Goal: Information Seeking & Learning: Understand process/instructions

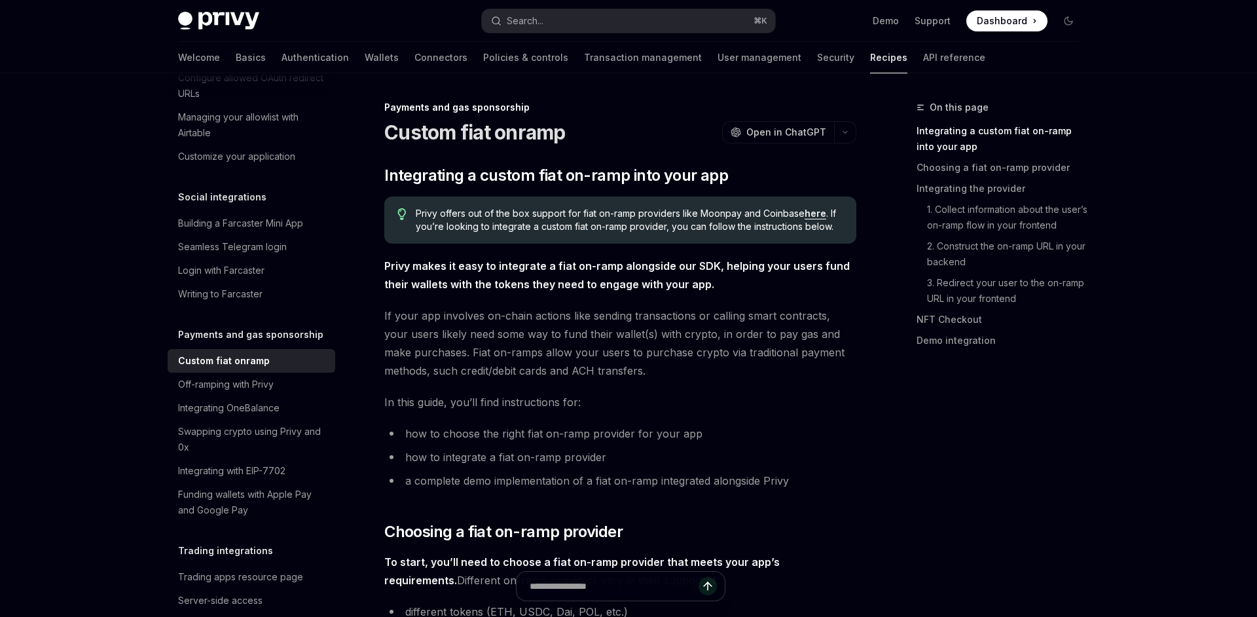
type textarea "*"
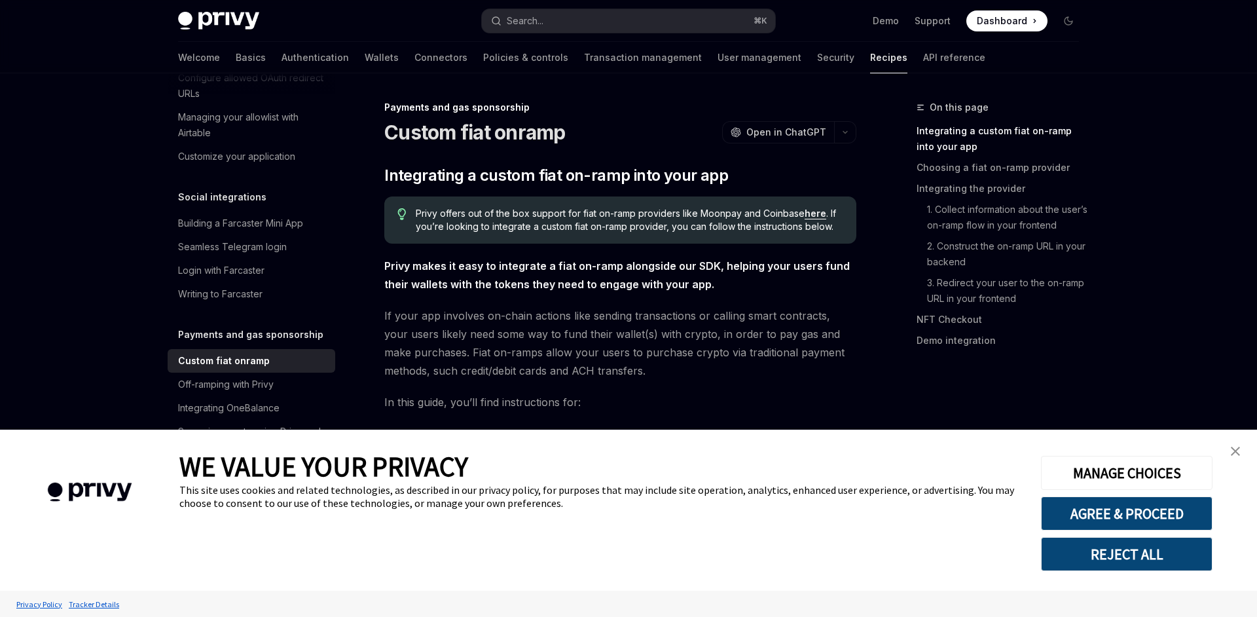
click at [1148, 552] on button "REJECT ALL" at bounding box center [1126, 554] width 171 height 34
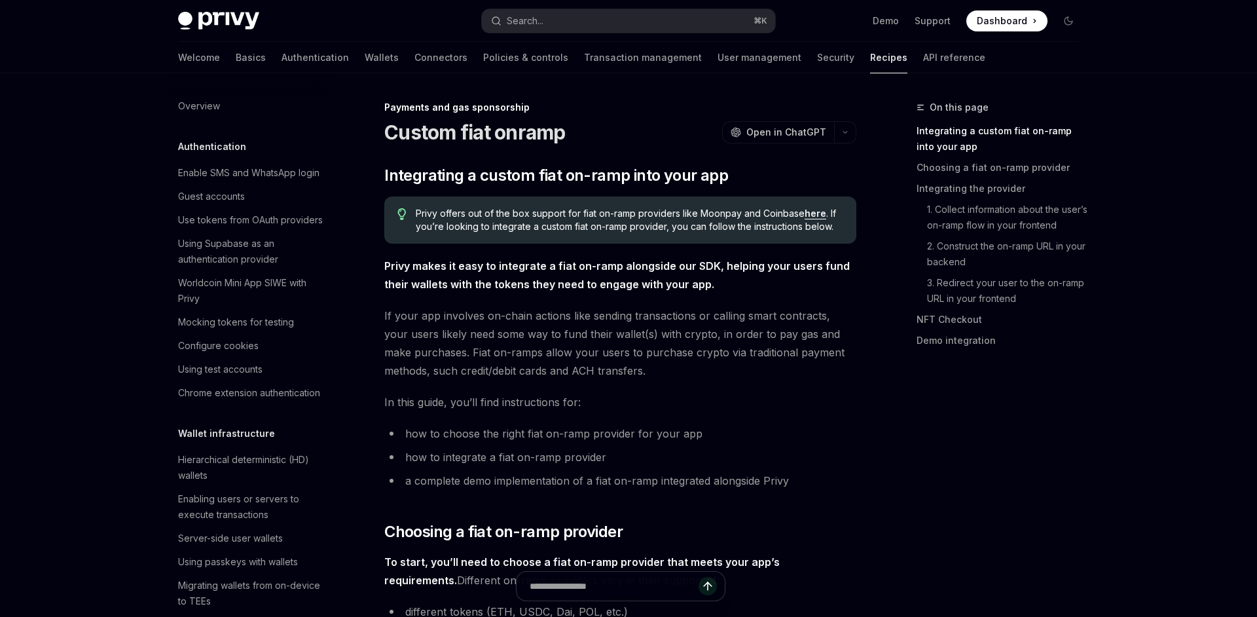
scroll to position [923, 0]
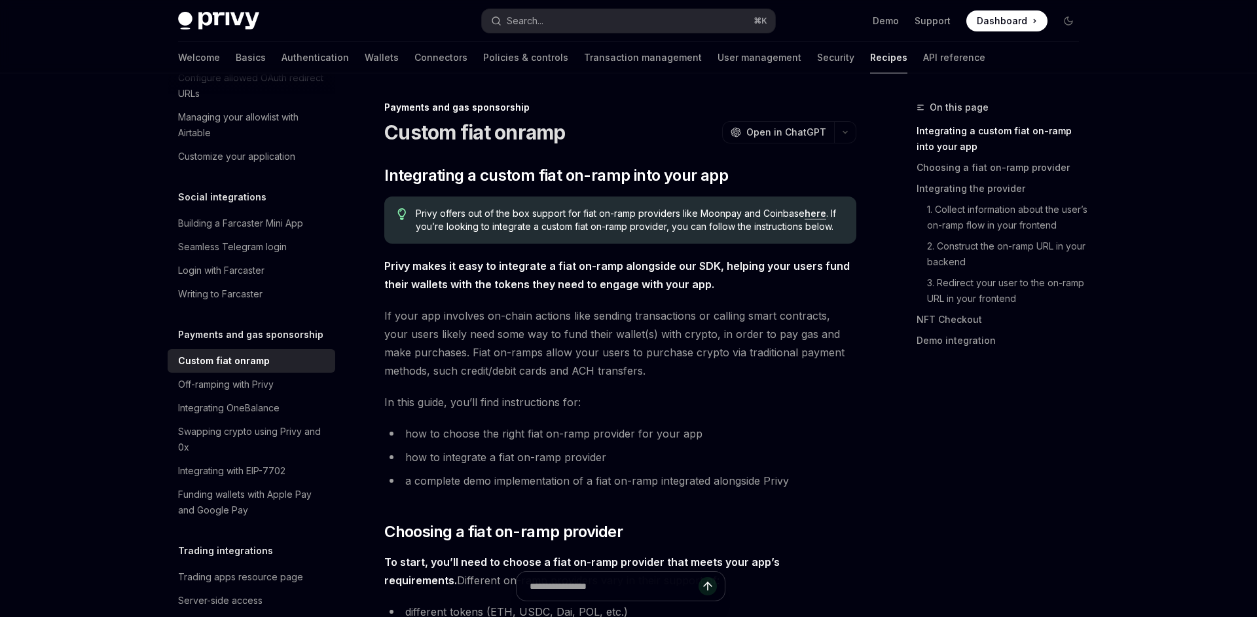
click at [815, 219] on span "Privy offers out of the box support for fiat on-ramp providers like Moonpay and…" at bounding box center [629, 220] width 427 height 26
click at [817, 215] on link "here" at bounding box center [815, 213] width 22 height 12
type textarea "*"
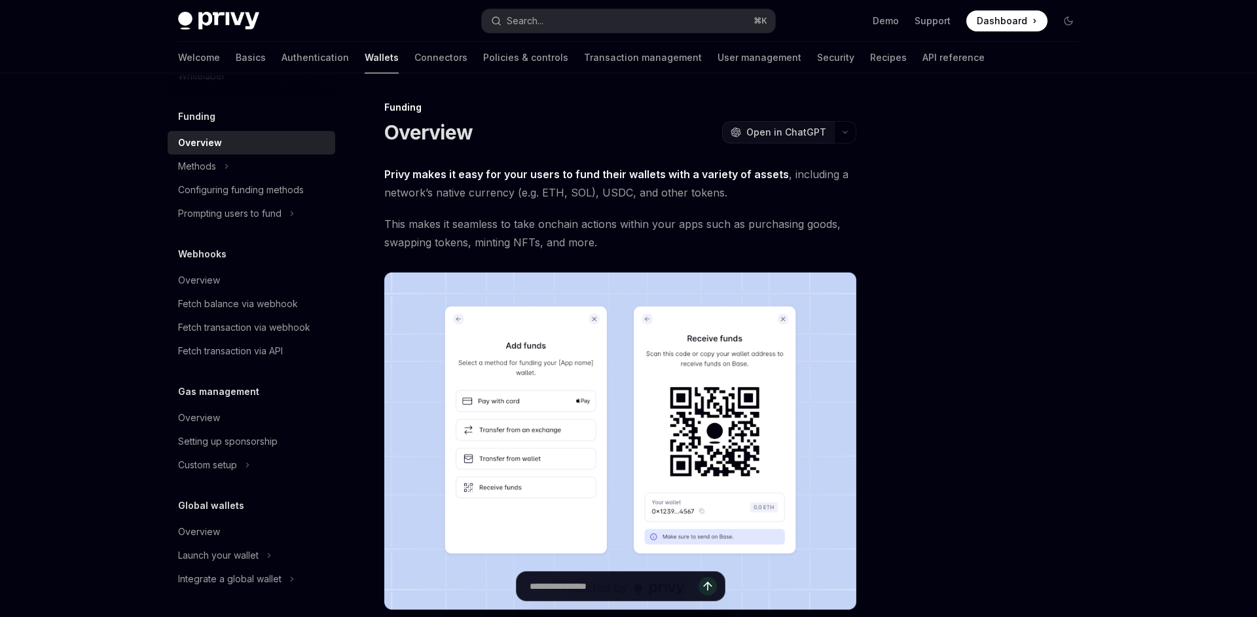
click at [792, 132] on span "Open in ChatGPT" at bounding box center [786, 132] width 80 height 13
click at [961, 245] on div at bounding box center [989, 357] width 199 height 517
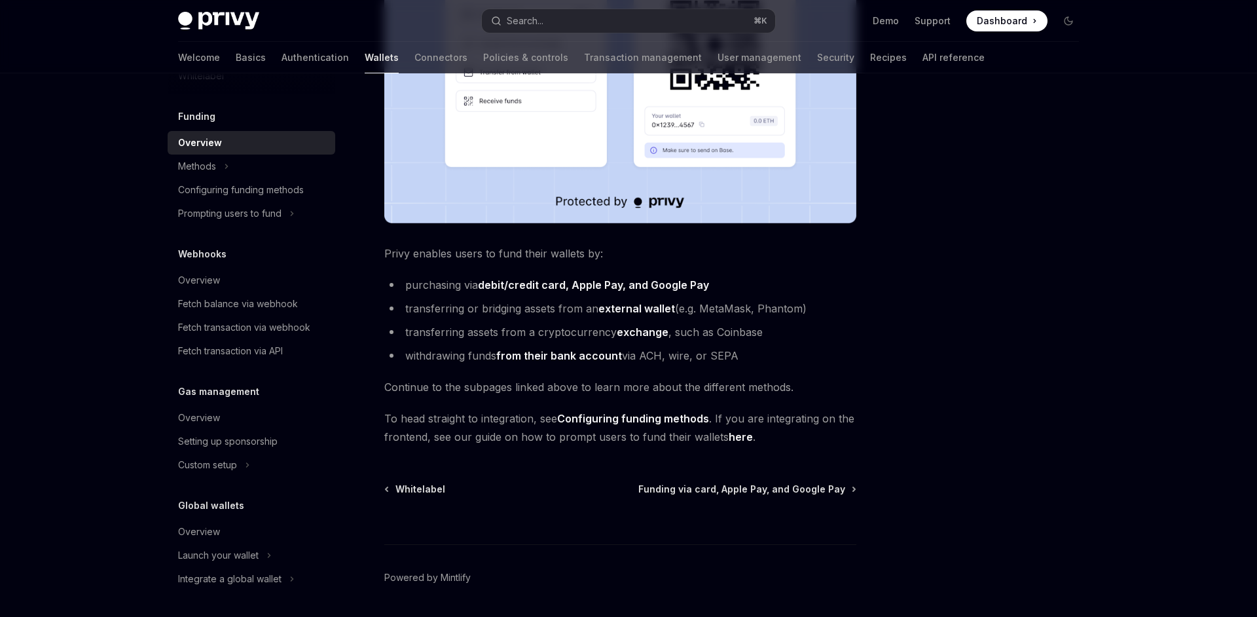
scroll to position [427, 0]
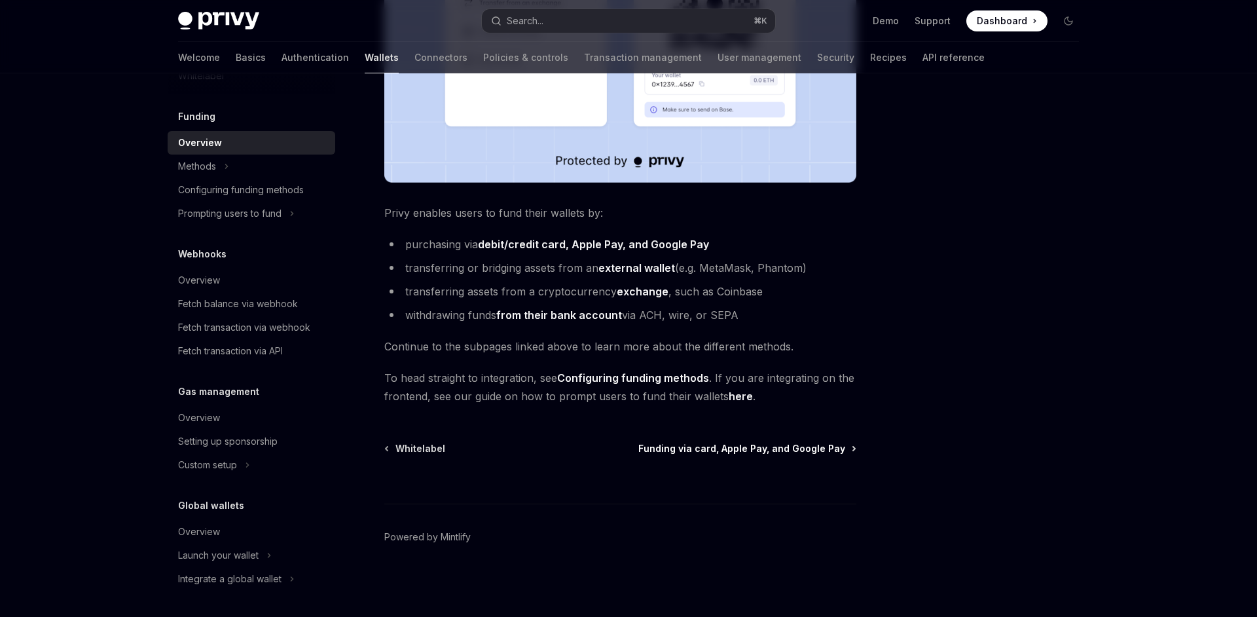
click at [799, 452] on span "Funding via card, Apple Pay, and Google Pay" at bounding box center [741, 448] width 207 height 13
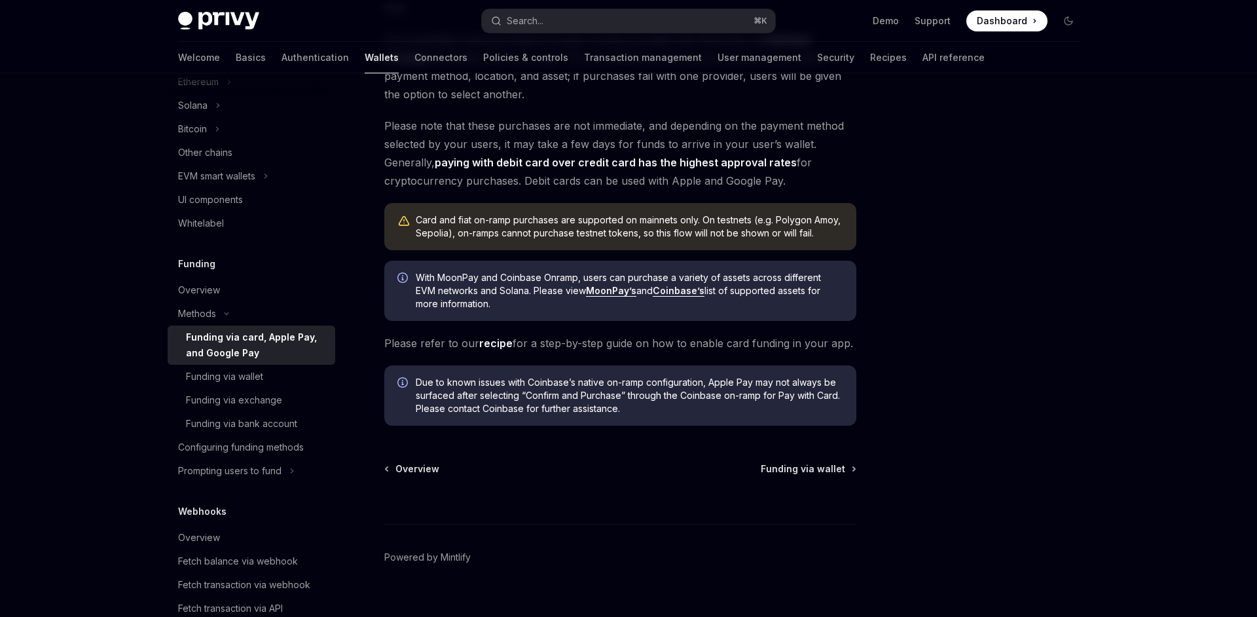
scroll to position [312, 0]
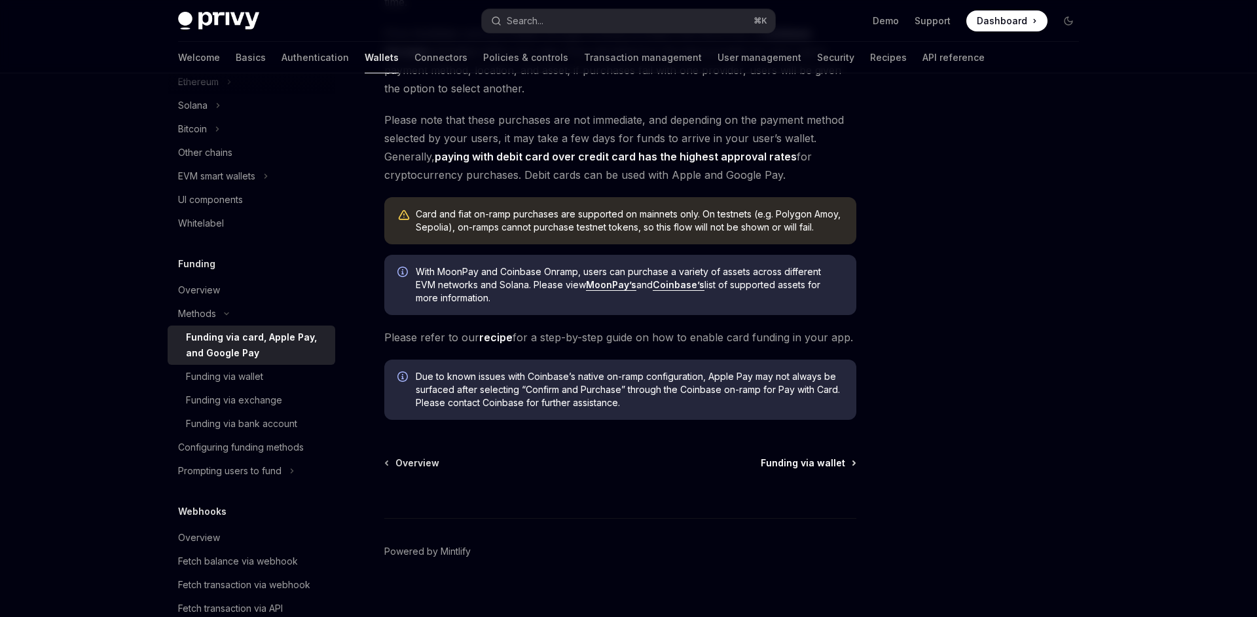
click at [844, 466] on span "Funding via wallet" at bounding box center [803, 462] width 84 height 13
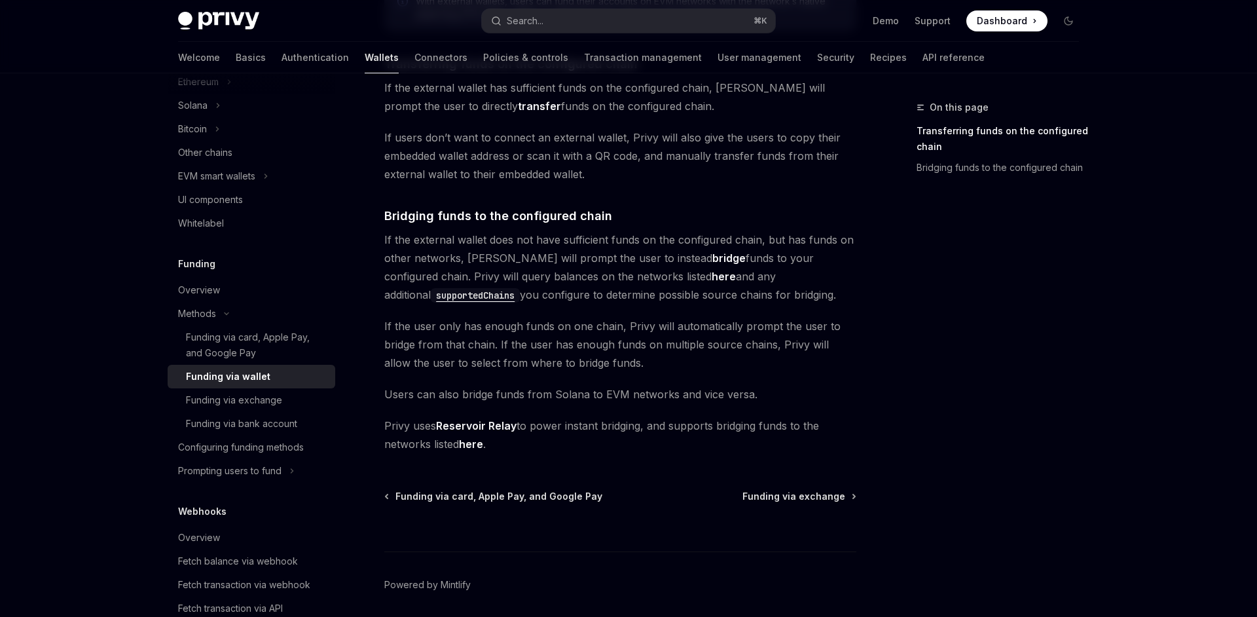
scroll to position [304, 0]
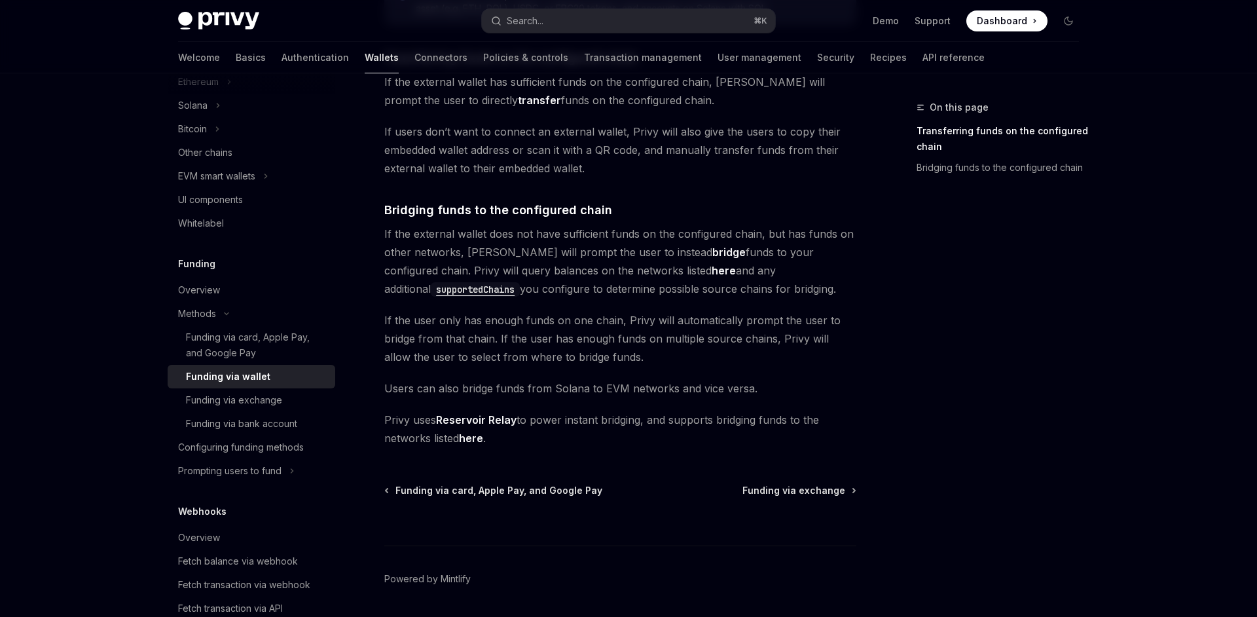
click at [429, 481] on div "Methods Funding via wallet OpenAI Open in ChatGPT OpenAI Open in ChatGPT The tr…" at bounding box center [497, 226] width 723 height 863
click at [428, 490] on span "Funding via card, Apple Pay, and Google Pay" at bounding box center [498, 490] width 207 height 13
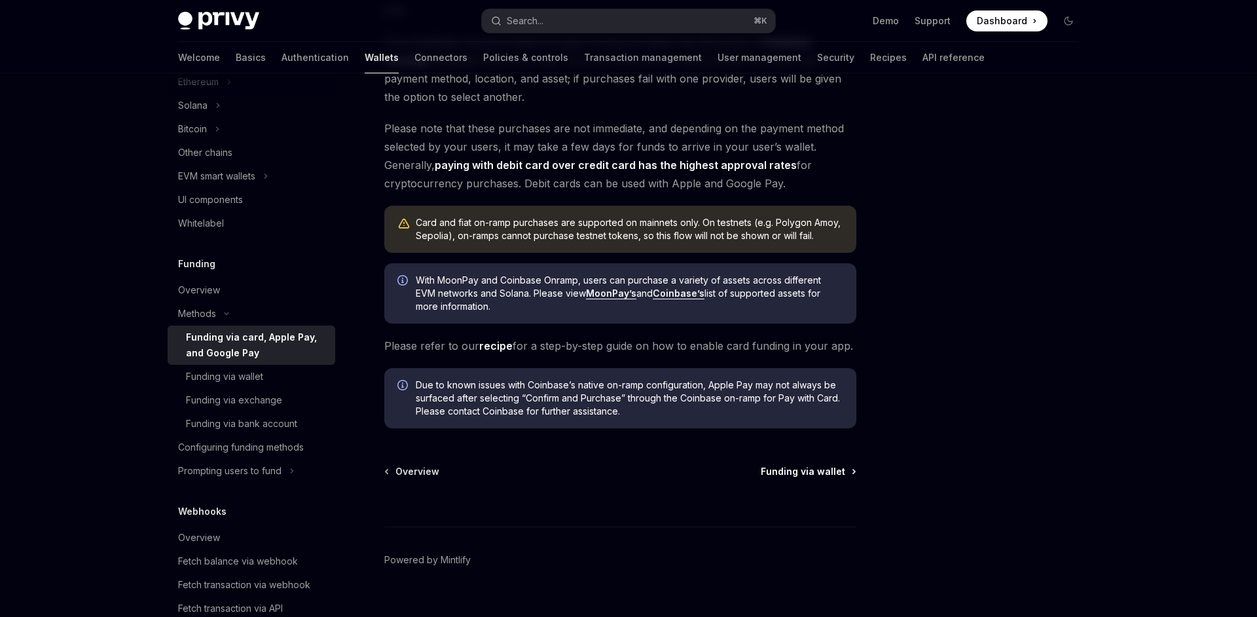
scroll to position [327, 0]
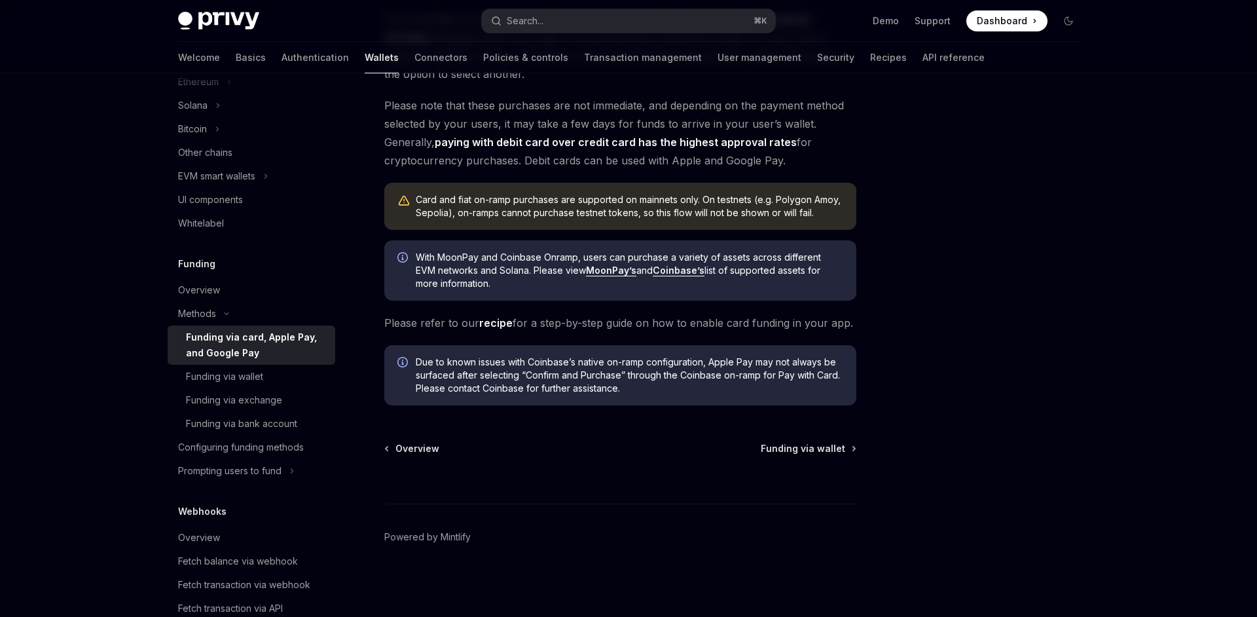
click at [488, 322] on link "recipe" at bounding box center [495, 323] width 33 height 14
type textarea "*"
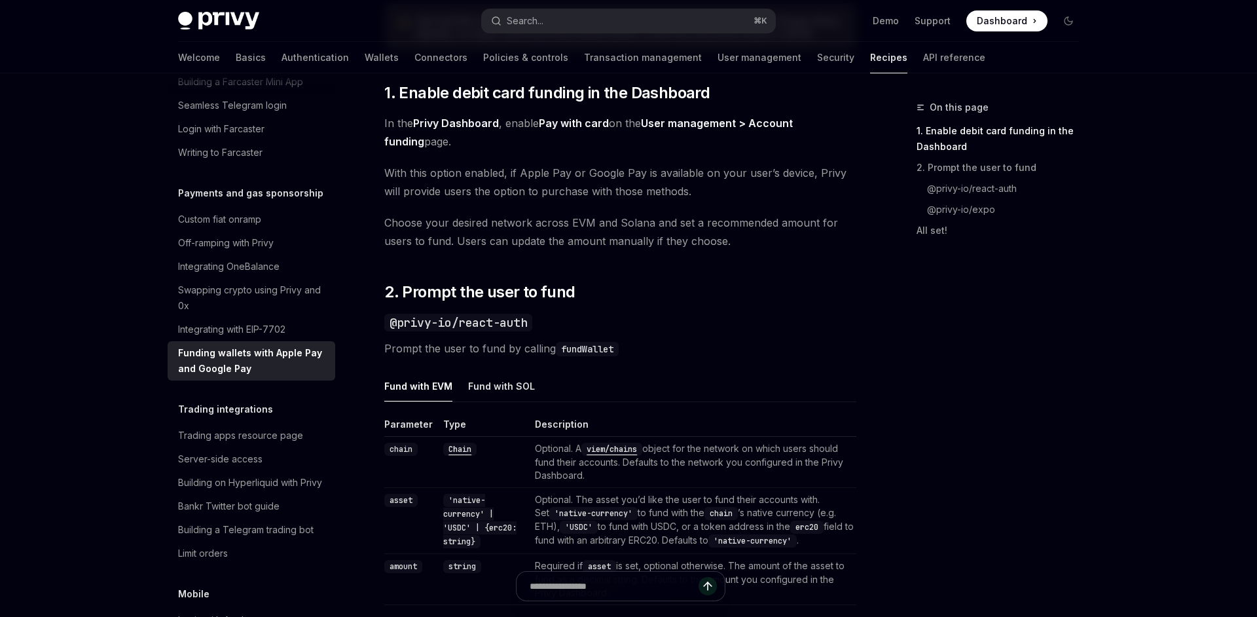
scroll to position [670, 0]
